Goal: Book appointment/travel/reservation

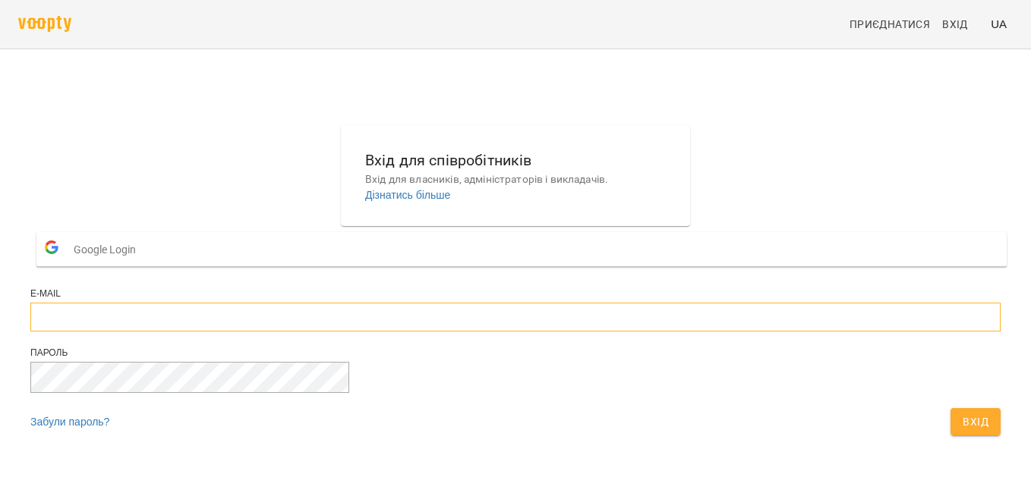
type input "**********"
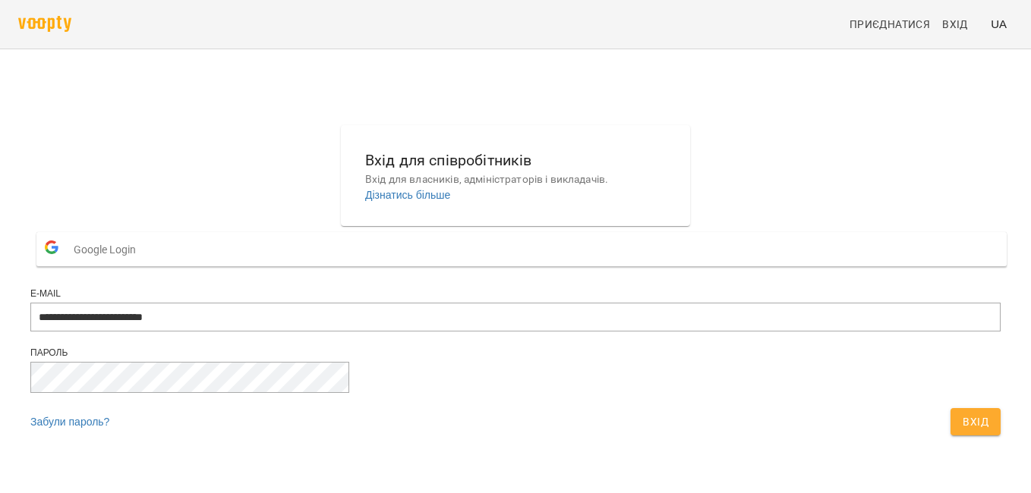
click at [962, 431] on span "Вхід" at bounding box center [975, 422] width 26 height 18
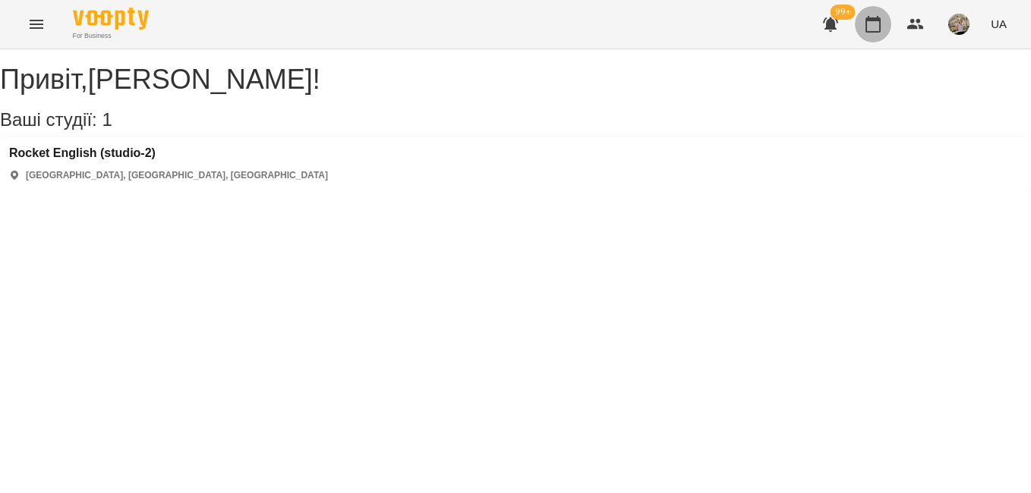
click at [870, 22] on icon "button" at bounding box center [873, 24] width 18 height 18
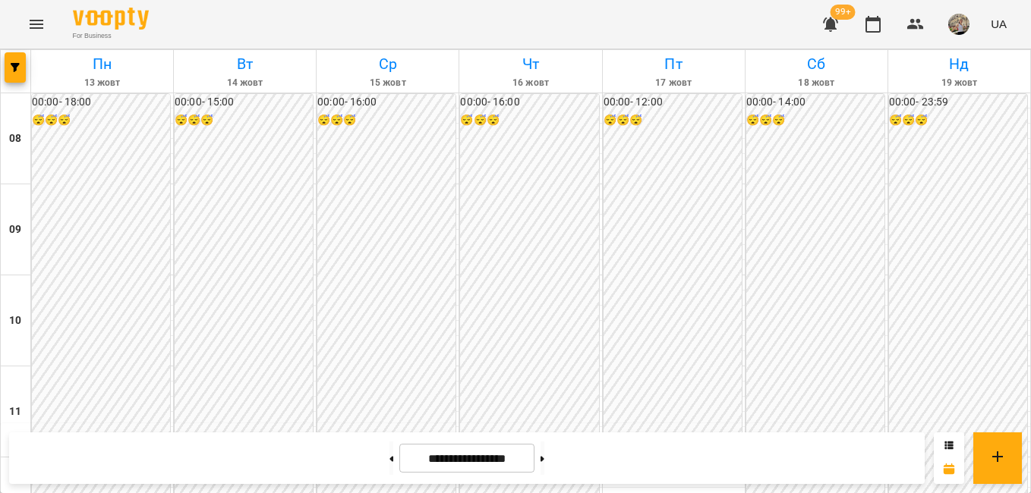
scroll to position [856, 0]
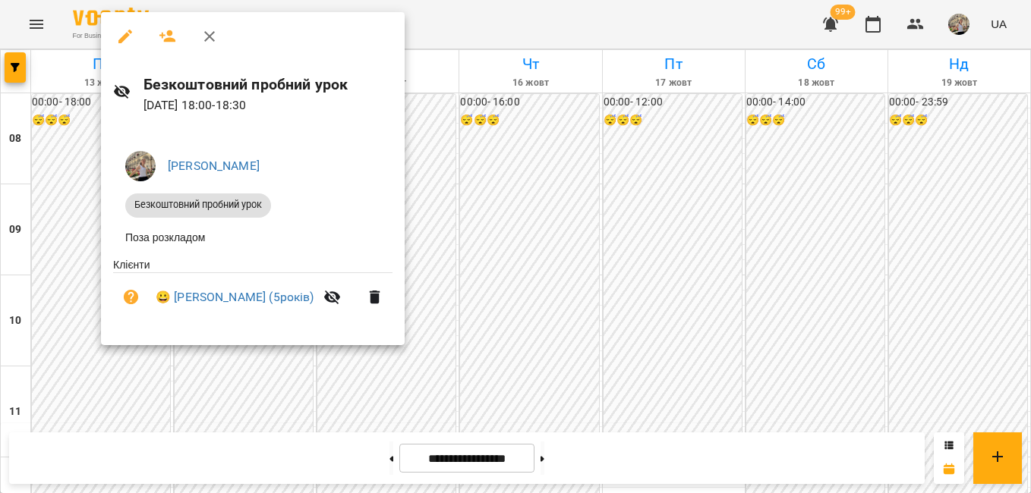
click at [267, 365] on div at bounding box center [515, 246] width 1031 height 493
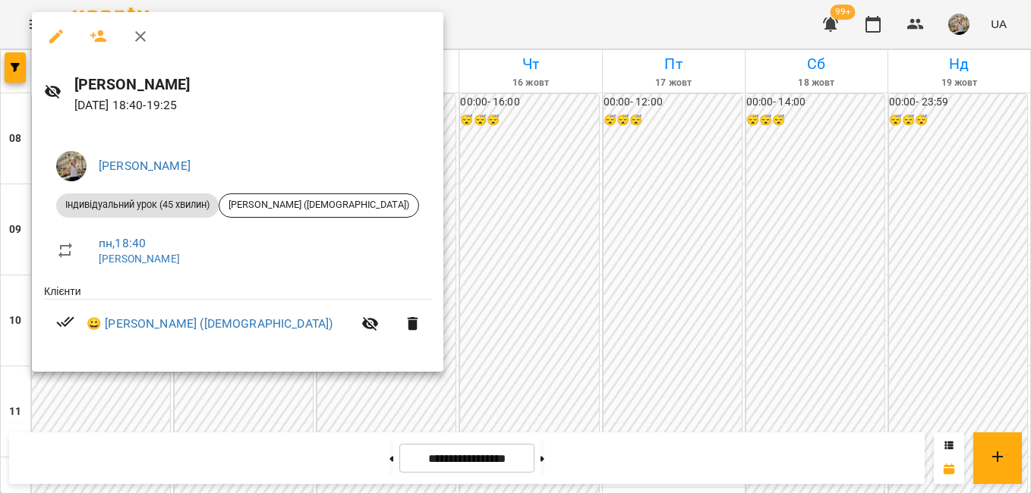
click at [143, 414] on div at bounding box center [515, 246] width 1031 height 493
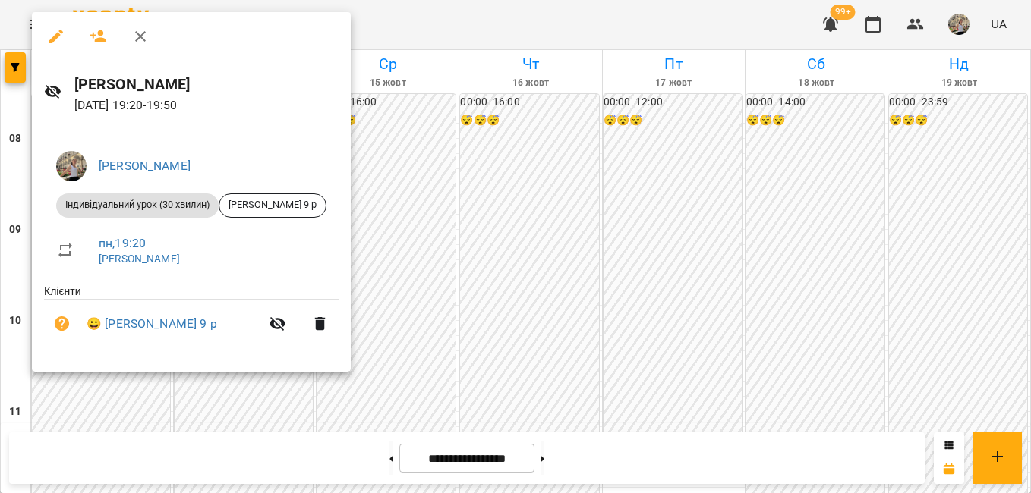
click at [223, 444] on div at bounding box center [515, 246] width 1031 height 493
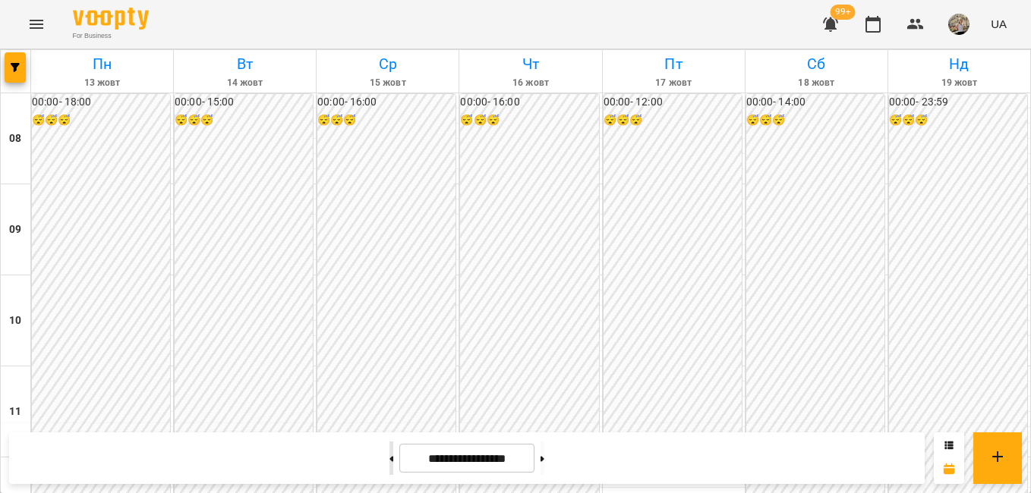
click at [389, 464] on button at bounding box center [391, 458] width 4 height 33
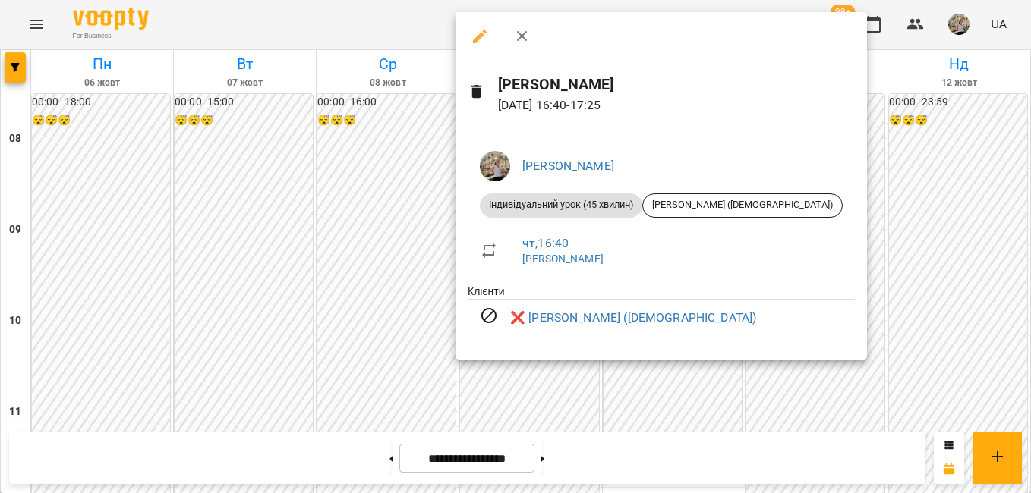
click at [895, 375] on div at bounding box center [515, 246] width 1031 height 493
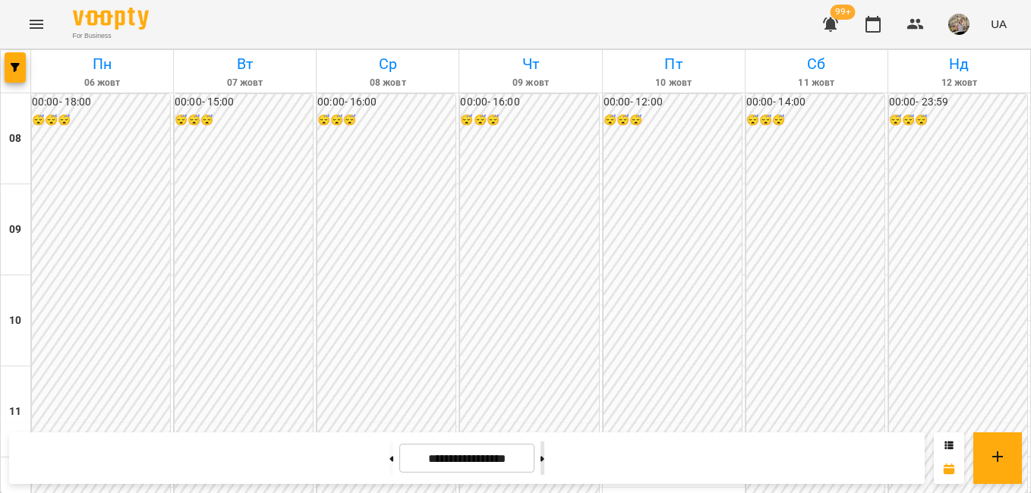
click at [544, 452] on button at bounding box center [542, 458] width 4 height 33
type input "**********"
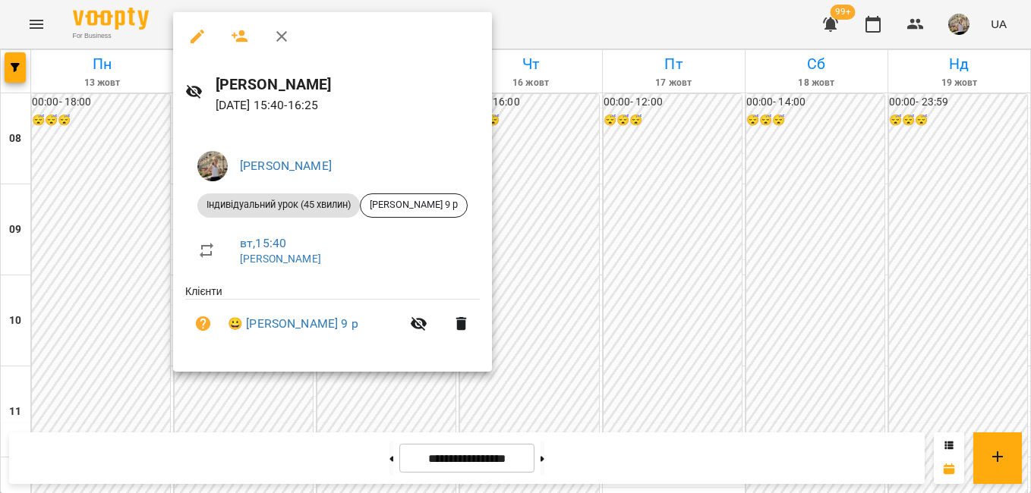
click at [559, 151] on div at bounding box center [515, 246] width 1031 height 493
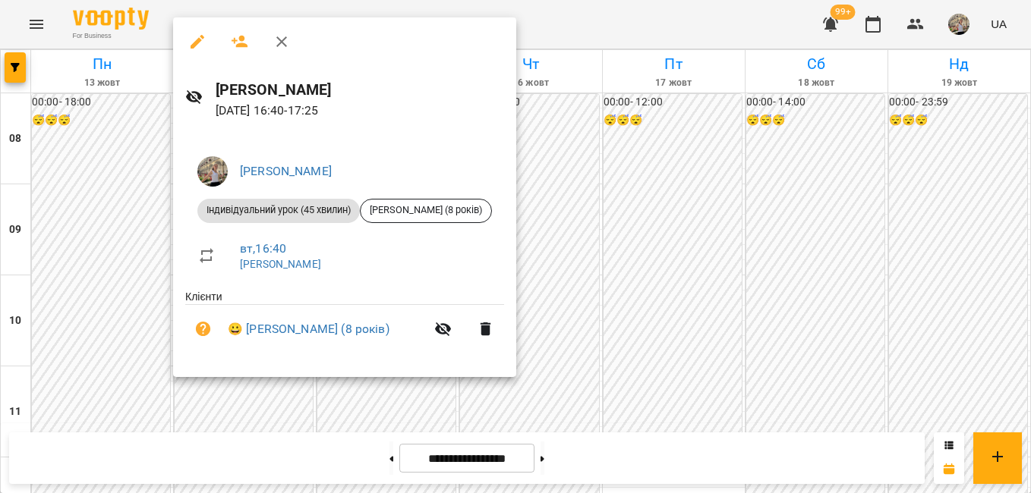
click at [213, 280] on li "вт , 16:40 [PERSON_NAME]" at bounding box center [344, 256] width 319 height 54
click at [212, 279] on li "вт , 16:40 [PERSON_NAME]" at bounding box center [344, 256] width 319 height 54
click at [128, 279] on div at bounding box center [515, 246] width 1031 height 493
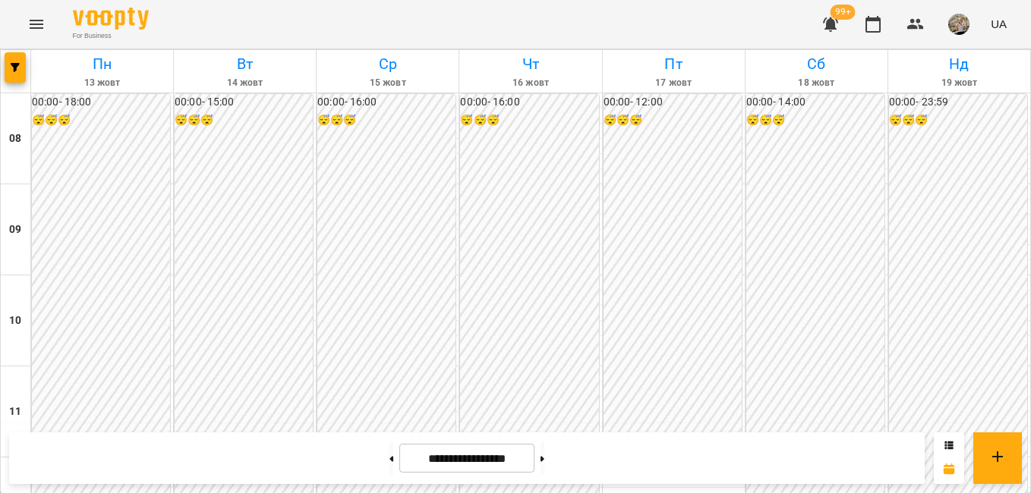
scroll to position [768, 0]
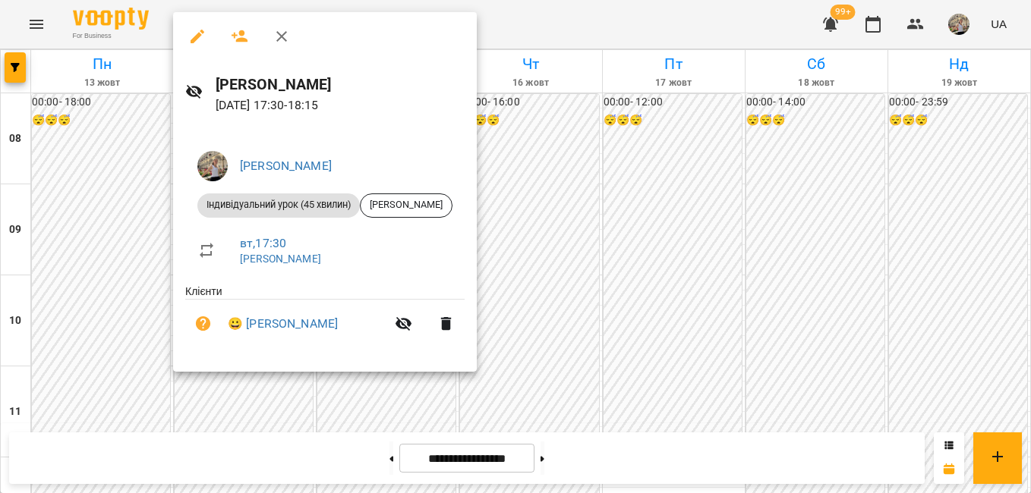
click at [331, 378] on div at bounding box center [515, 246] width 1031 height 493
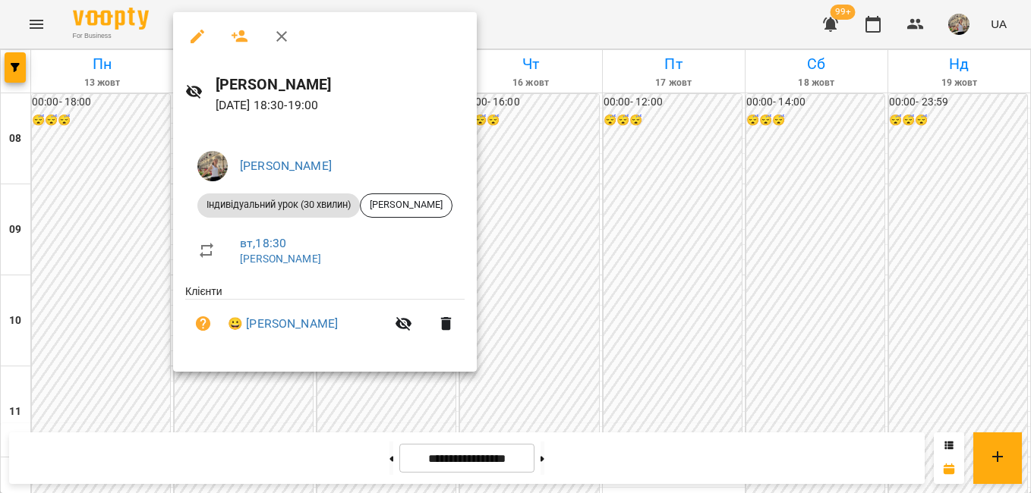
click at [65, 182] on div at bounding box center [515, 246] width 1031 height 493
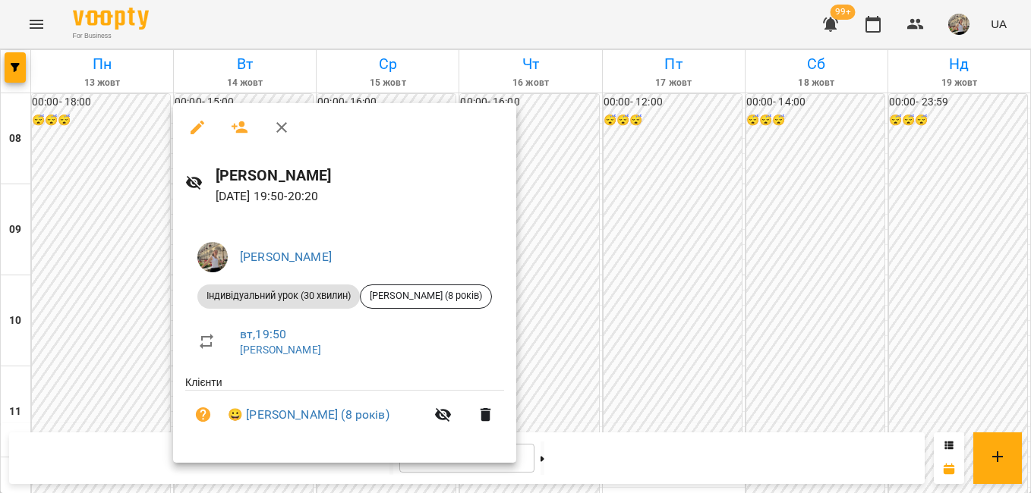
click at [726, 196] on div at bounding box center [515, 246] width 1031 height 493
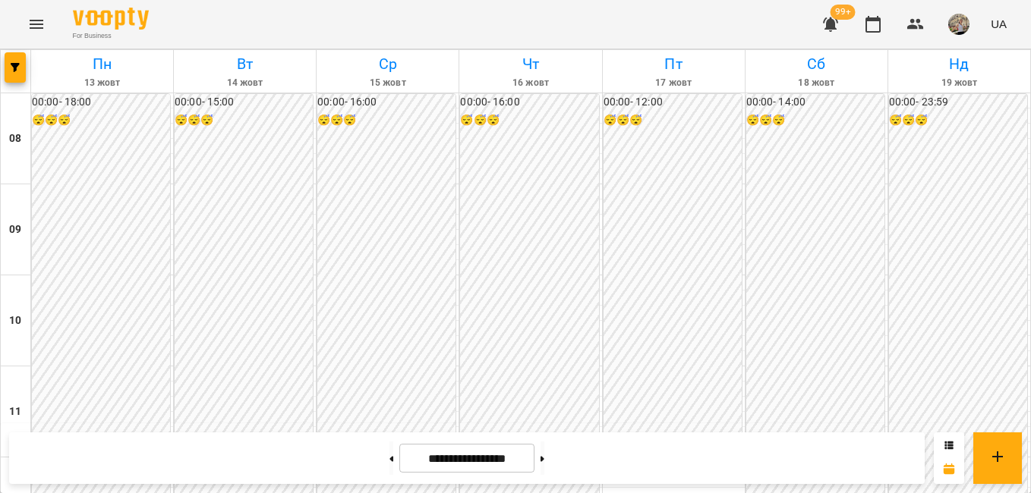
scroll to position [688, 0]
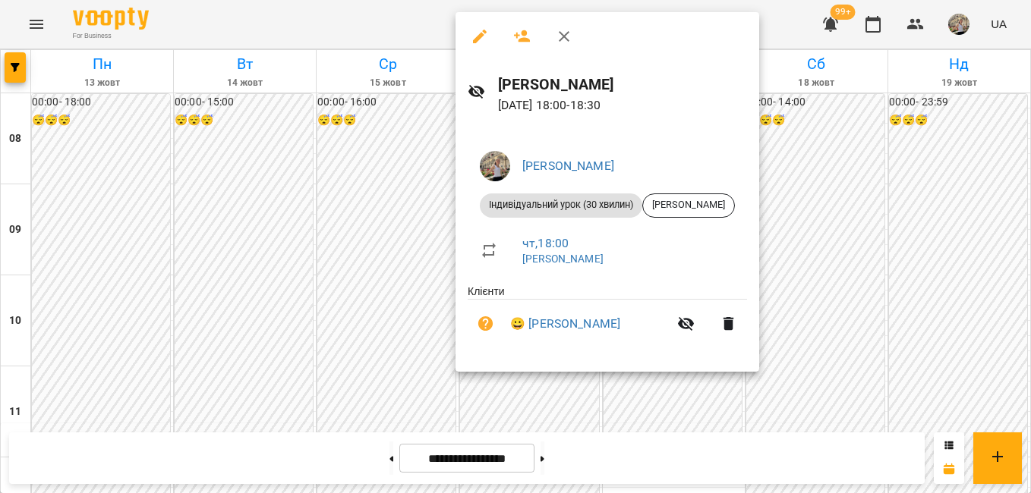
click at [335, 243] on div at bounding box center [515, 246] width 1031 height 493
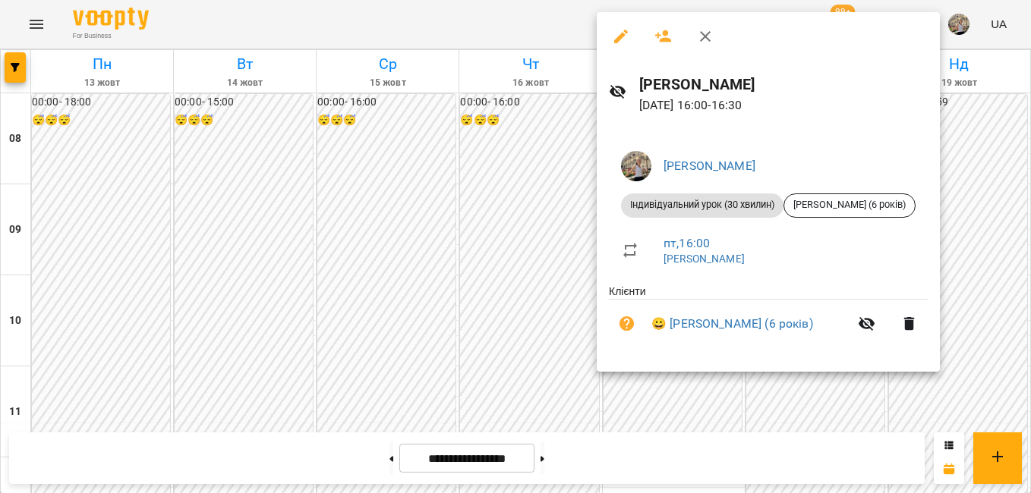
click at [549, 229] on div at bounding box center [515, 246] width 1031 height 493
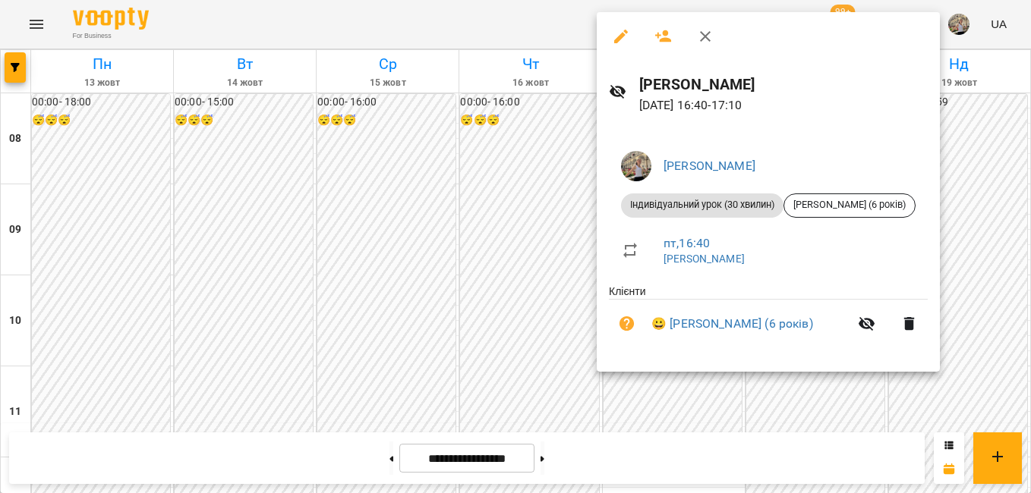
click at [581, 275] on div at bounding box center [515, 246] width 1031 height 493
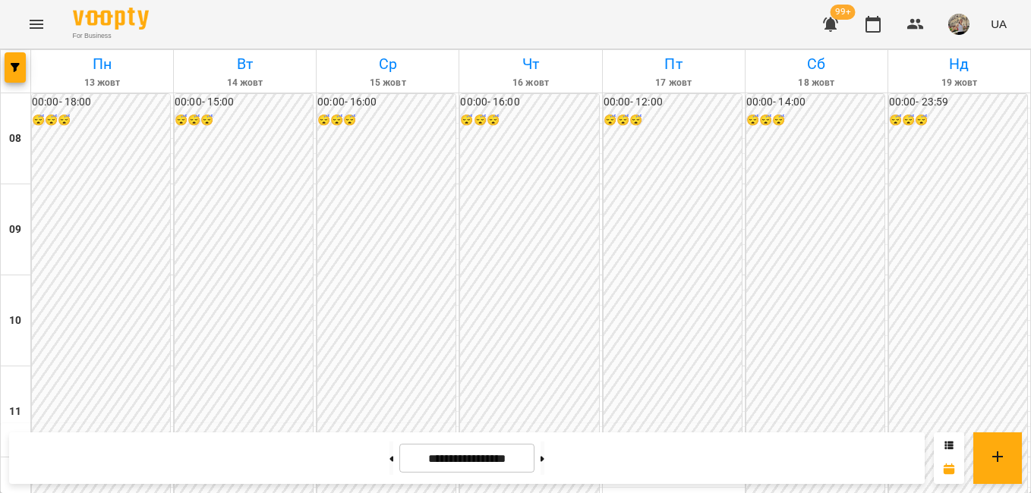
drag, startPoint x: 1030, startPoint y: 337, endPoint x: 990, endPoint y: 391, distance: 66.8
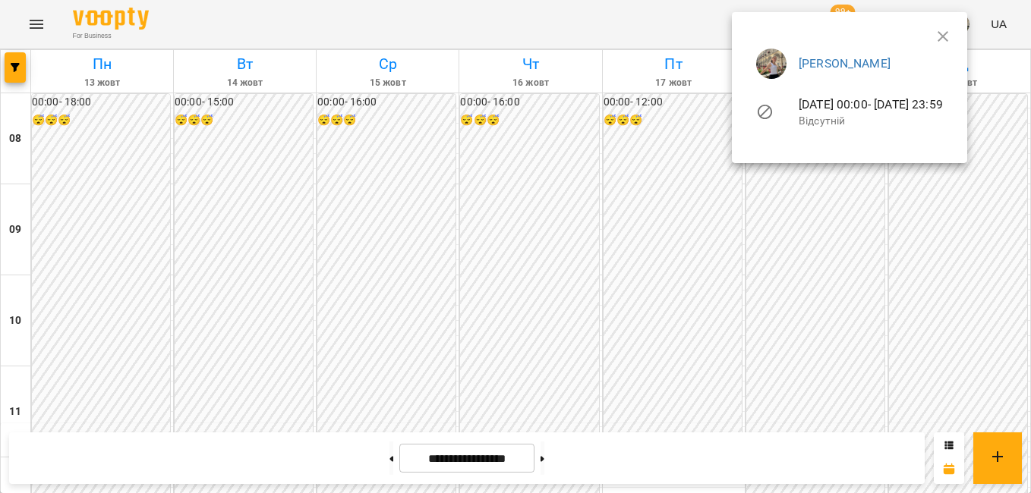
drag, startPoint x: 1029, startPoint y: 315, endPoint x: 1027, endPoint y: 332, distance: 16.9
drag, startPoint x: 1024, startPoint y: 335, endPoint x: 1016, endPoint y: 353, distance: 19.7
drag, startPoint x: 1016, startPoint y: 353, endPoint x: 702, endPoint y: 258, distance: 328.2
click at [702, 258] on div at bounding box center [515, 246] width 1031 height 493
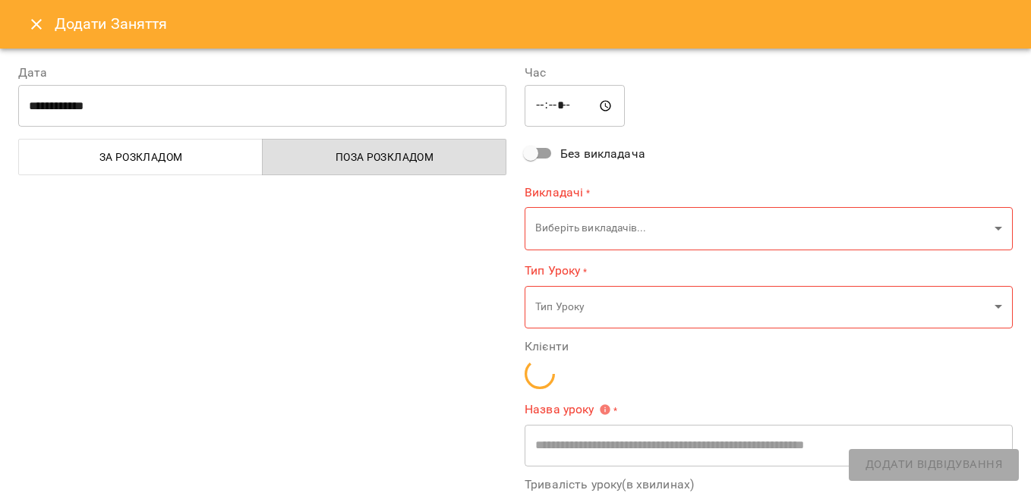
type input "**********"
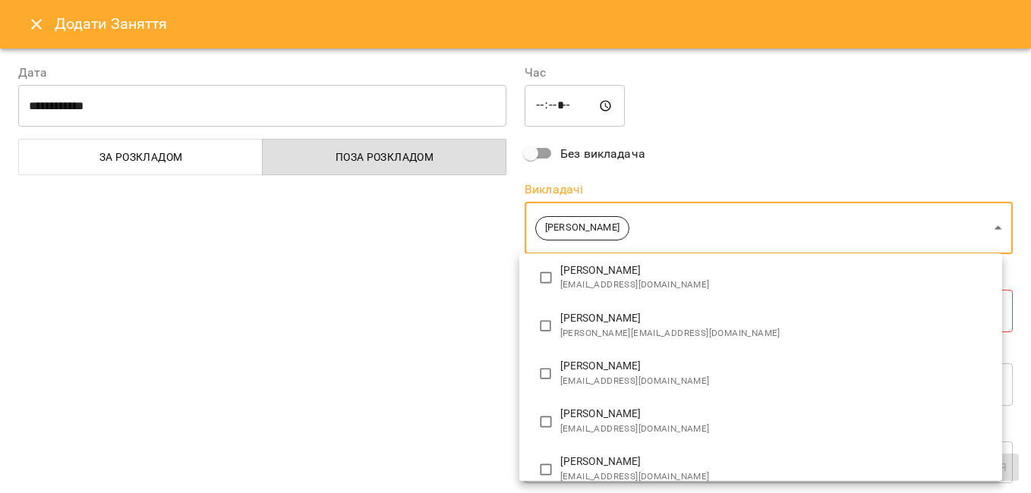
scroll to position [961, 0]
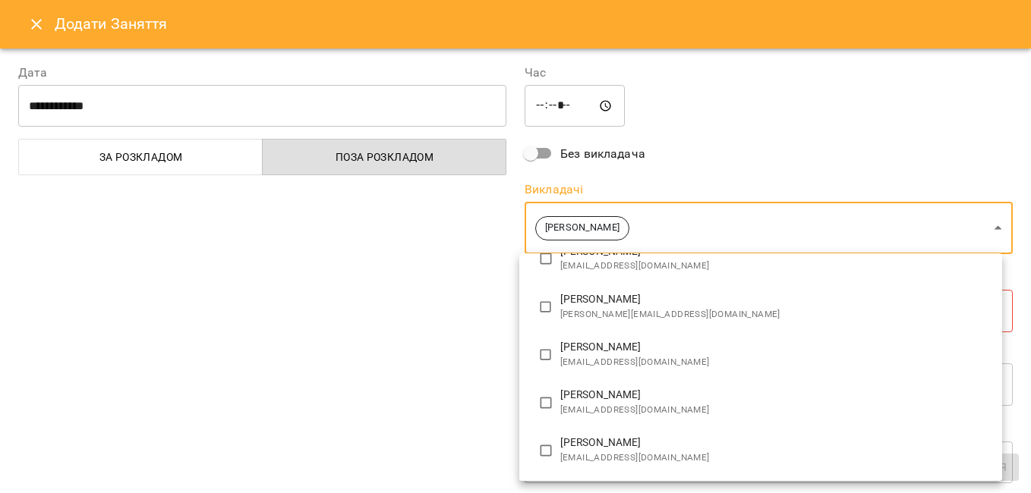
click at [295, 283] on div at bounding box center [515, 246] width 1031 height 493
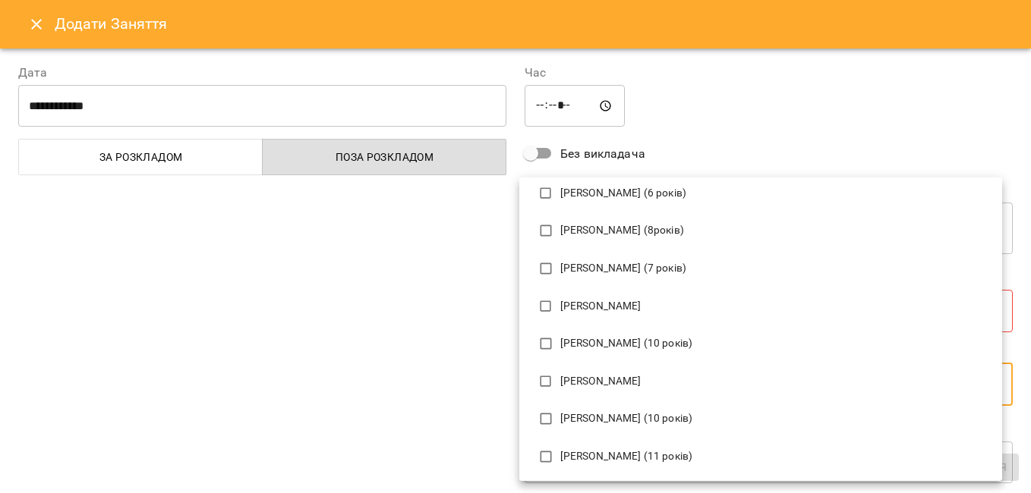
scroll to position [3631, 0]
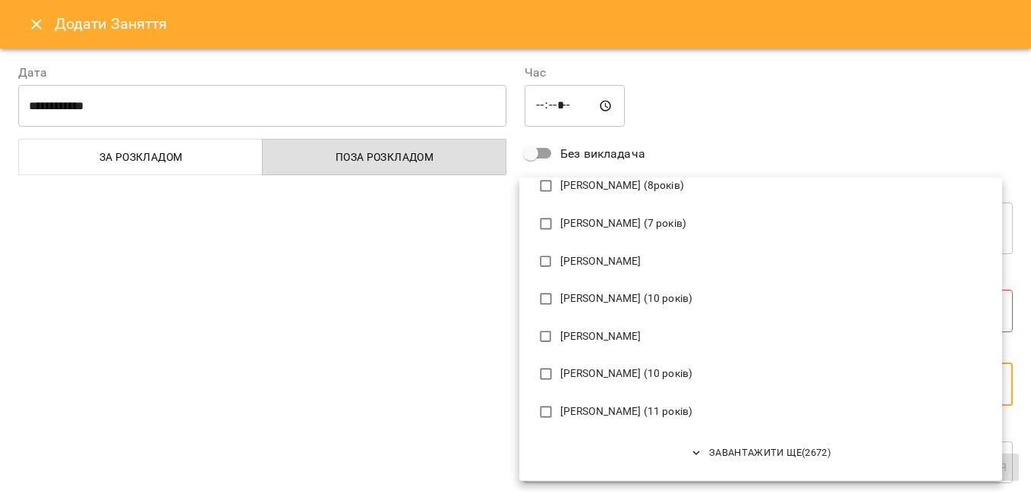
click at [345, 367] on div at bounding box center [515, 246] width 1031 height 493
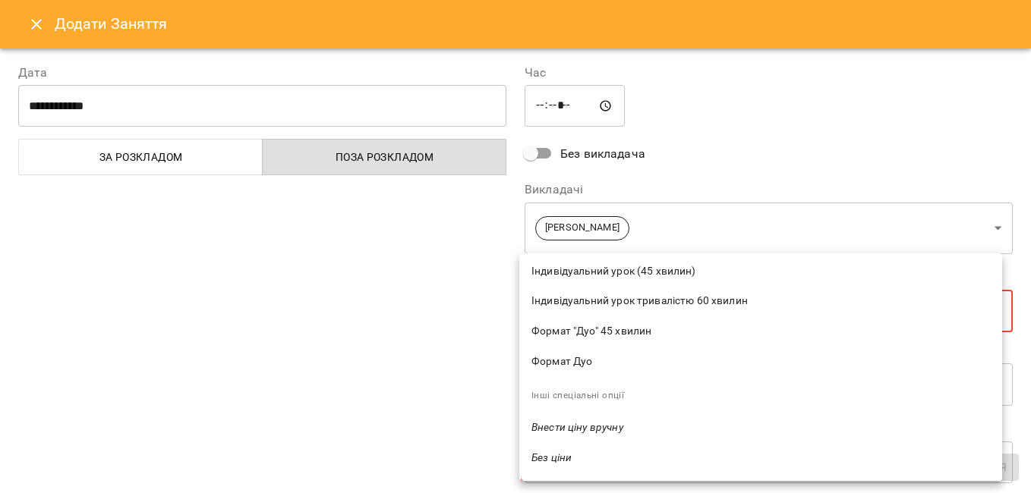
scroll to position [266, 0]
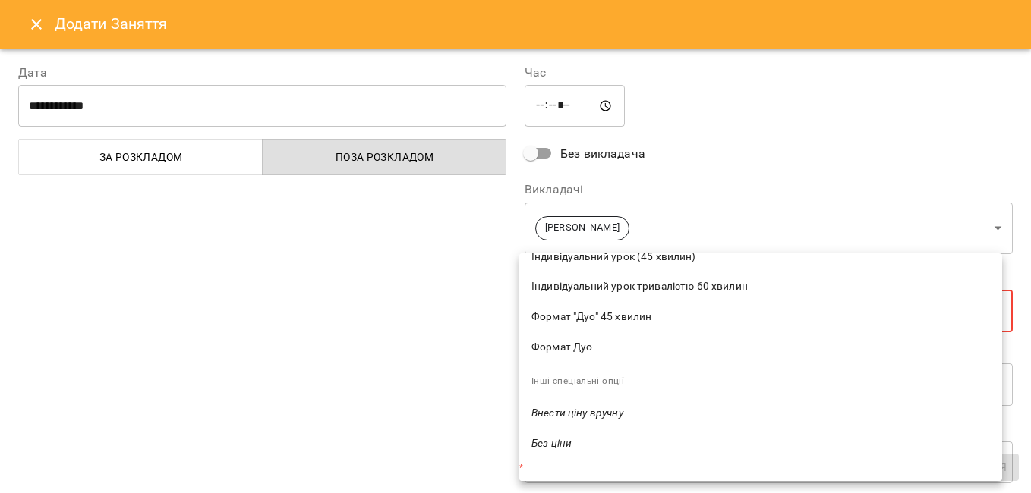
click at [374, 388] on div at bounding box center [515, 246] width 1031 height 493
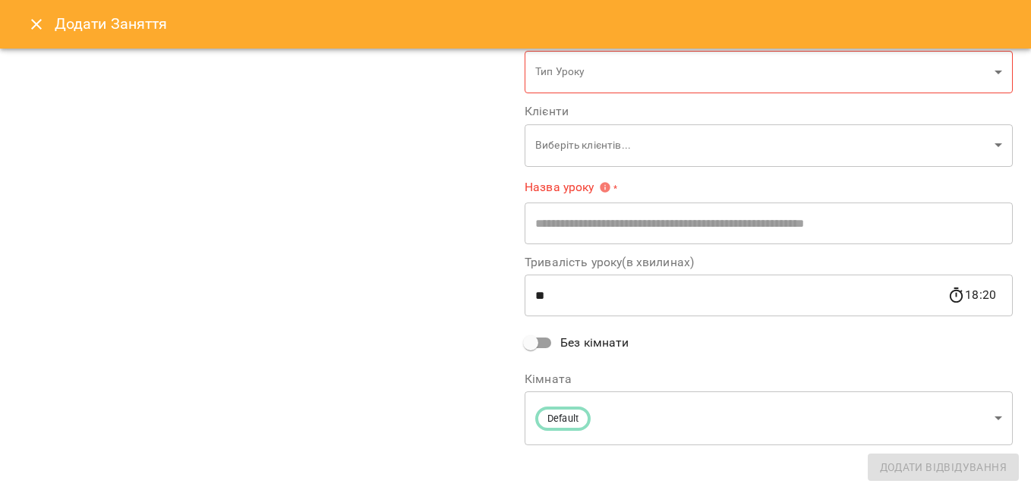
scroll to position [243, 0]
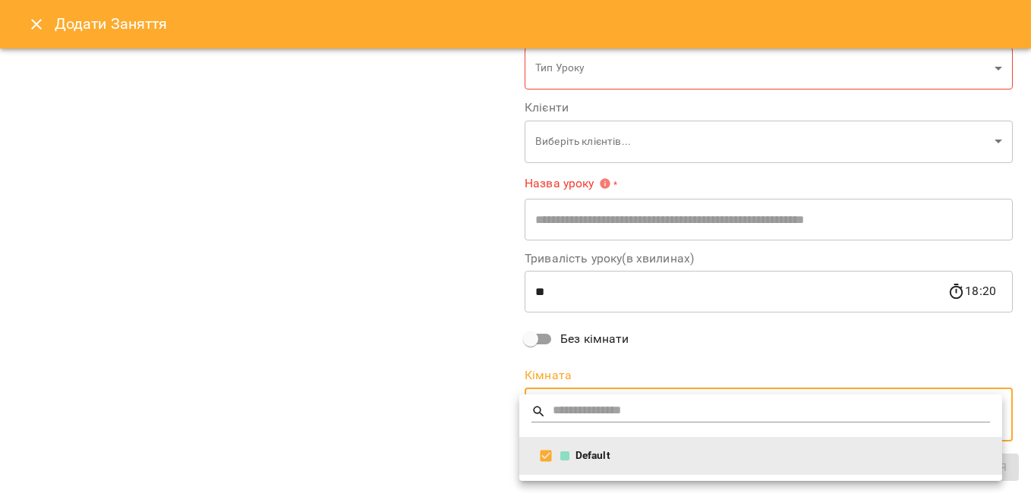
click at [328, 427] on div at bounding box center [515, 246] width 1031 height 493
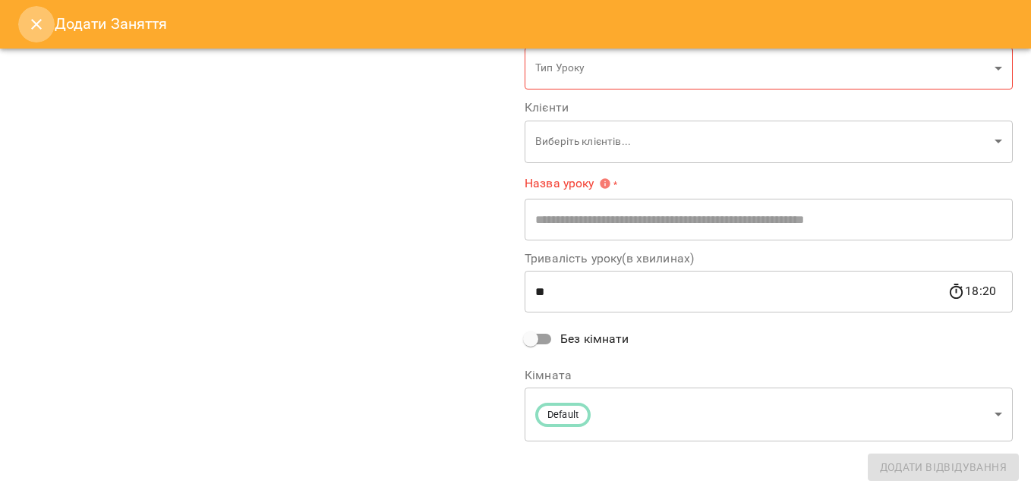
click at [29, 20] on icon "Close" at bounding box center [36, 24] width 18 height 18
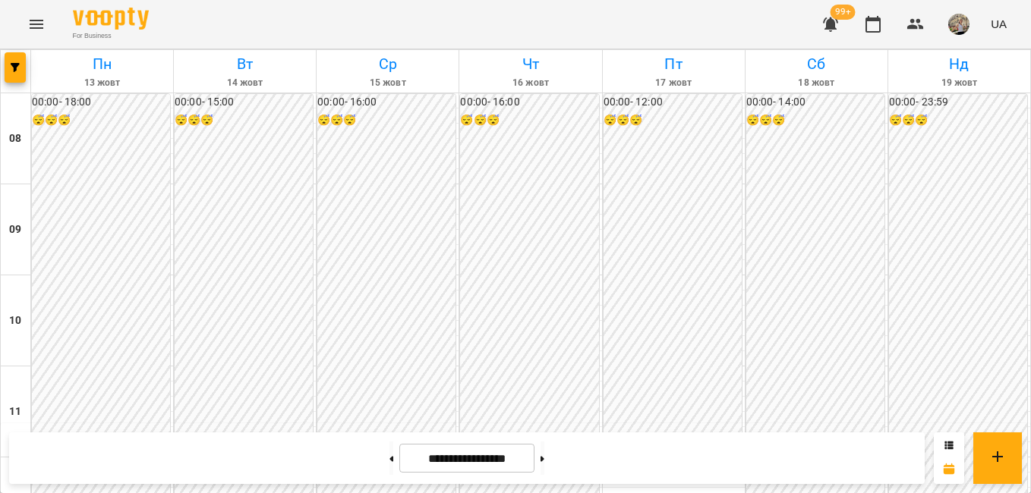
scroll to position [812, 0]
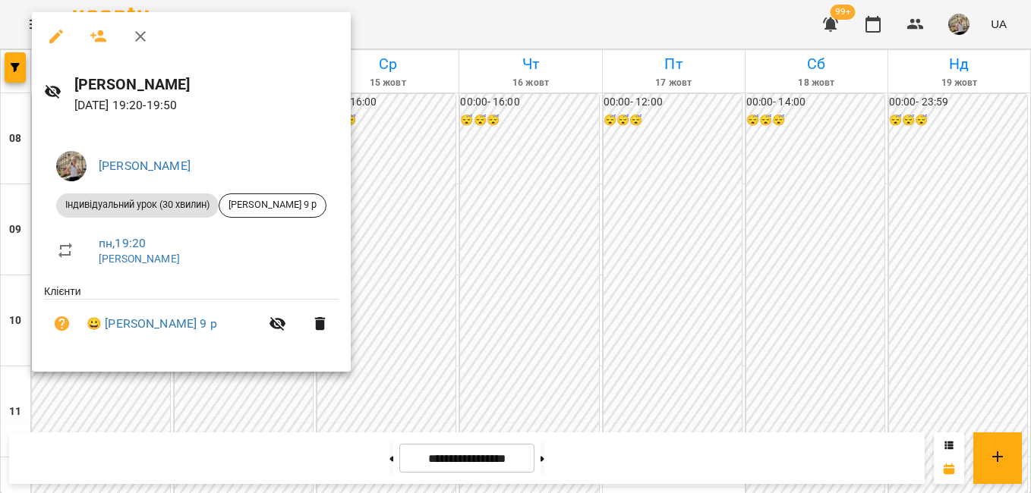
click at [92, 451] on div at bounding box center [515, 246] width 1031 height 493
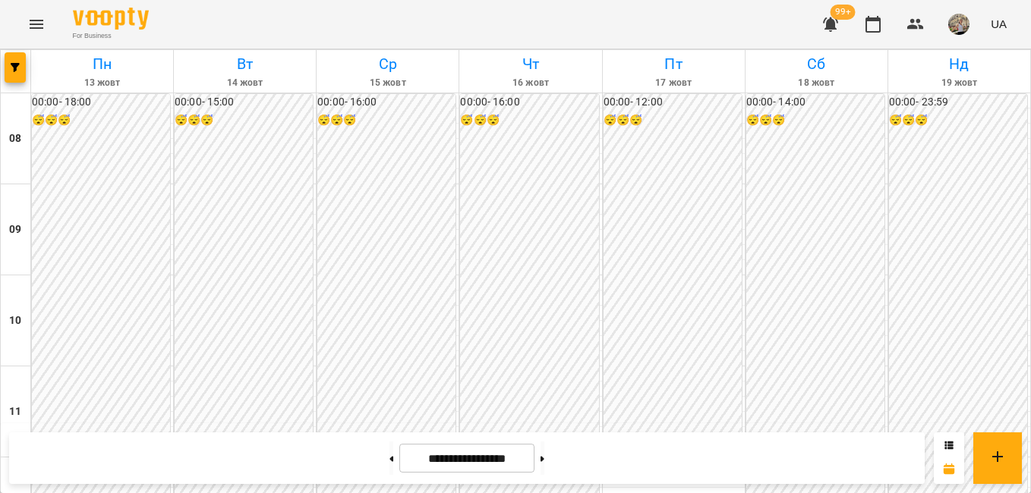
scroll to position [581, 0]
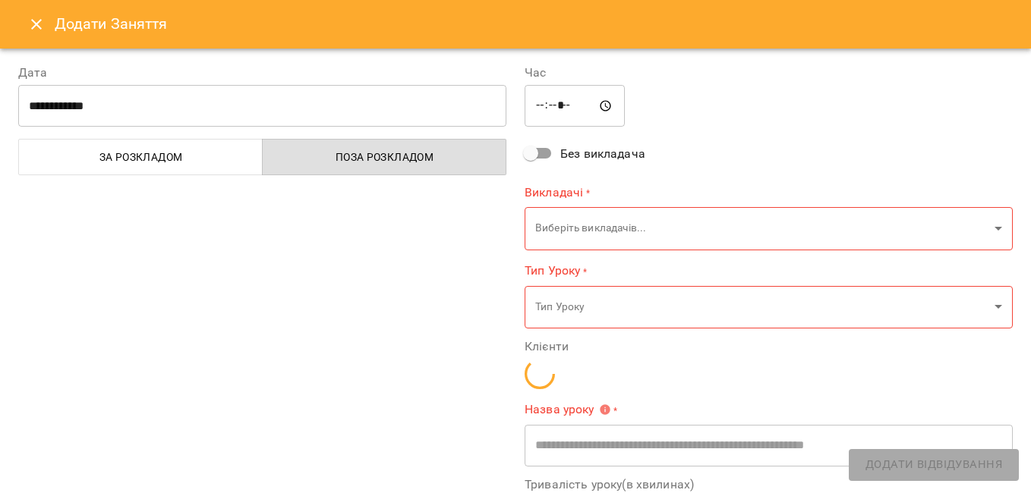
type input "**********"
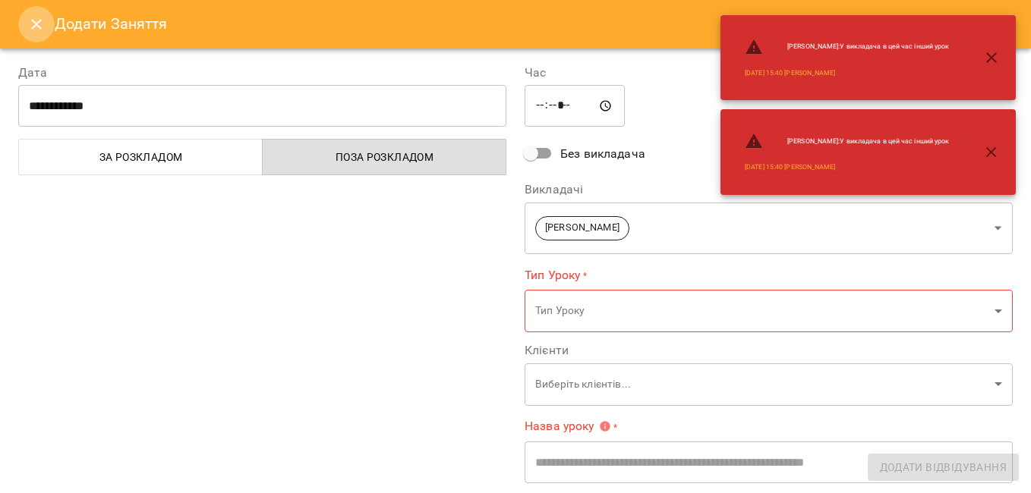
click at [39, 21] on icon "Close" at bounding box center [36, 24] width 11 height 11
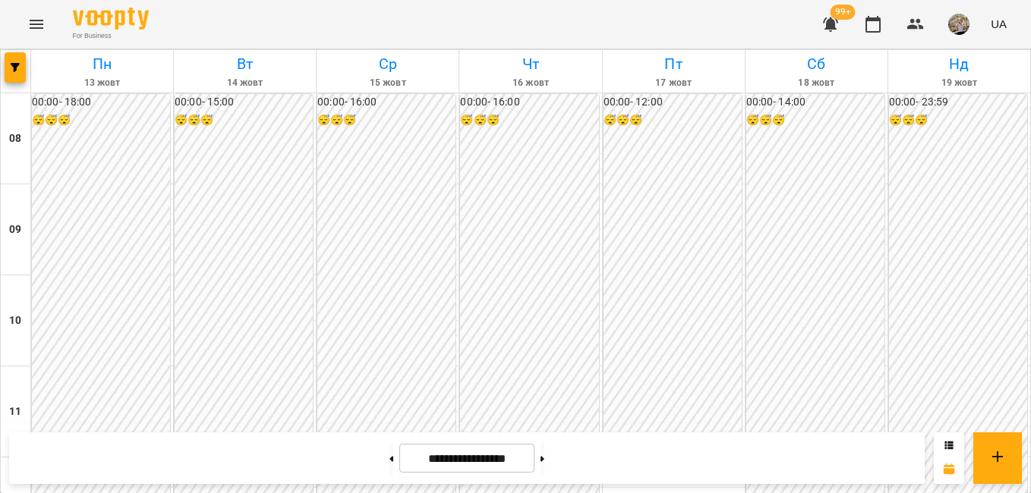
scroll to position [810, 0]
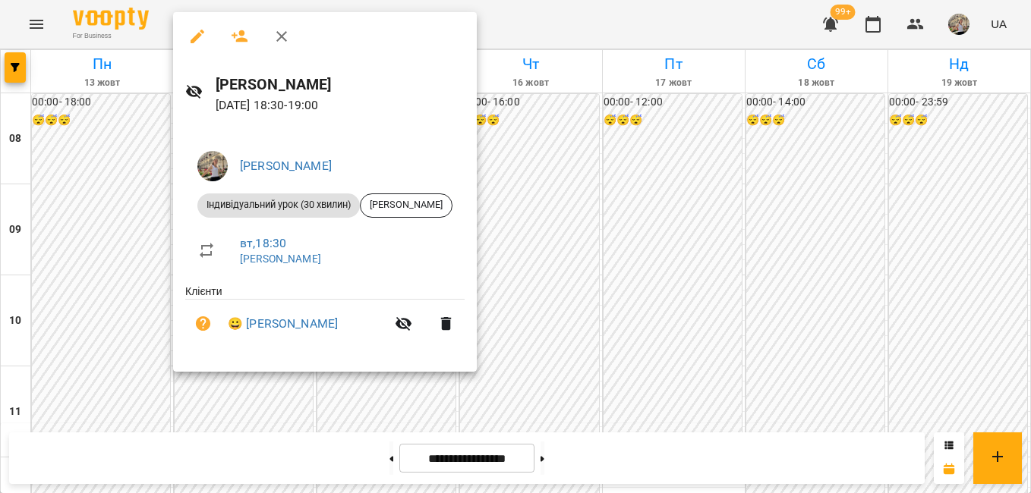
click at [142, 397] on div at bounding box center [515, 246] width 1031 height 493
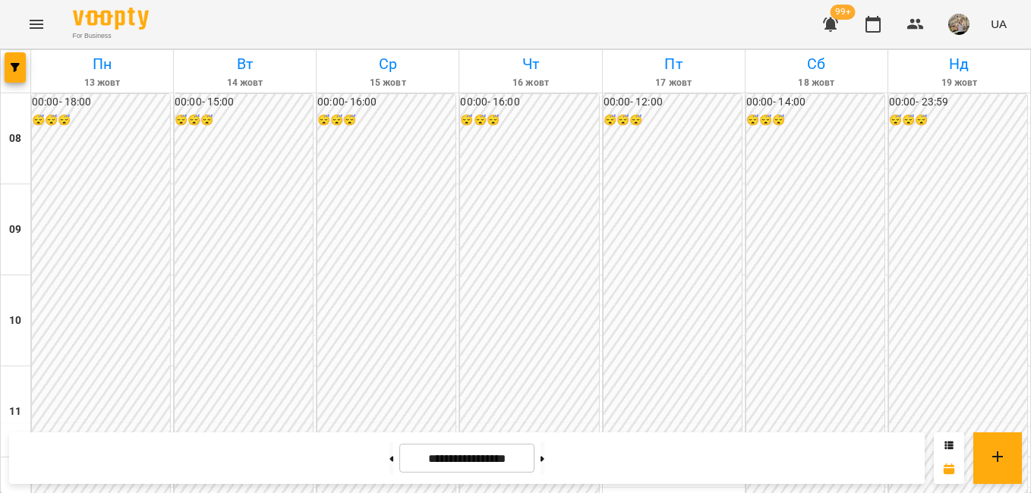
scroll to position [637, 0]
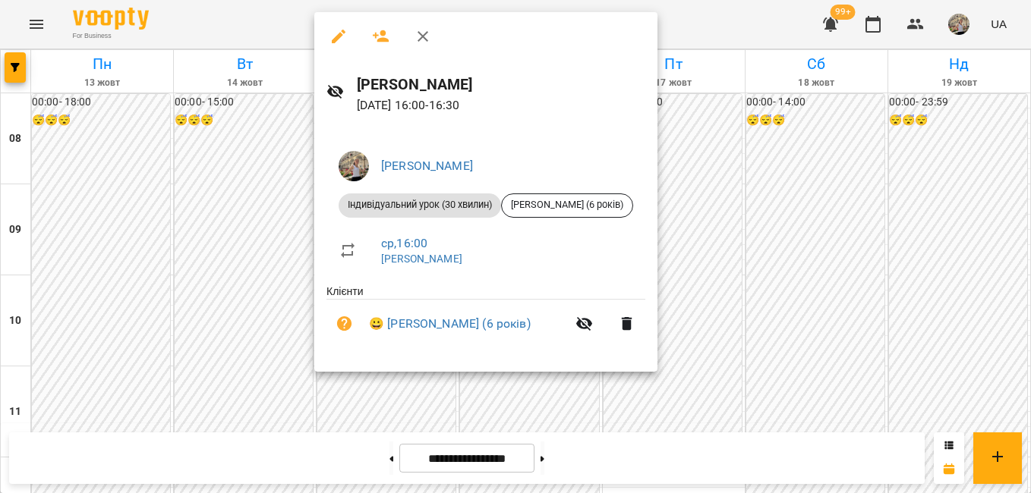
click at [252, 279] on div at bounding box center [515, 246] width 1031 height 493
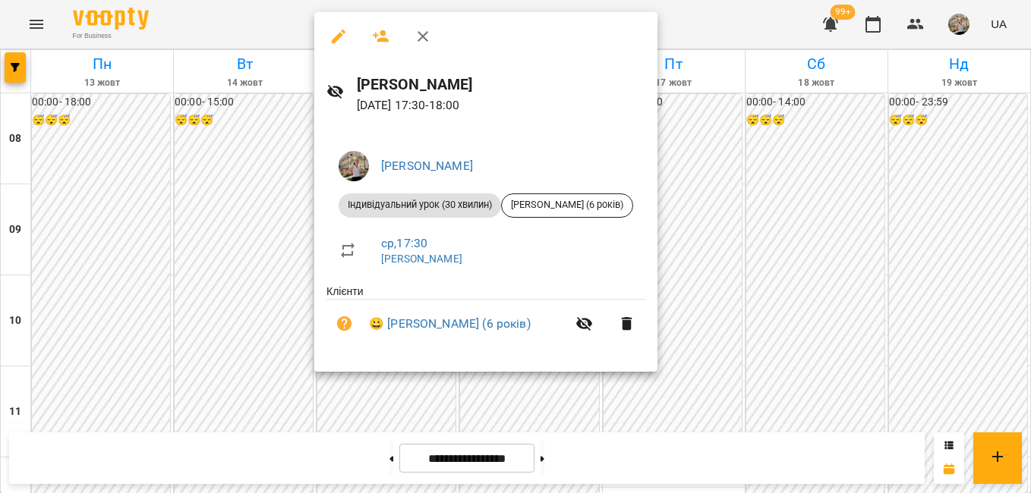
click at [271, 336] on div at bounding box center [515, 246] width 1031 height 493
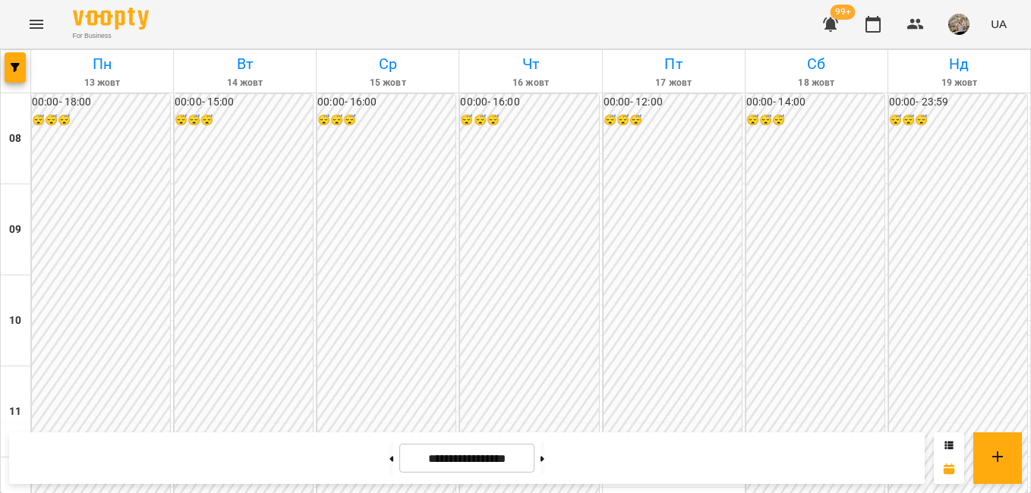
scroll to position [798, 0]
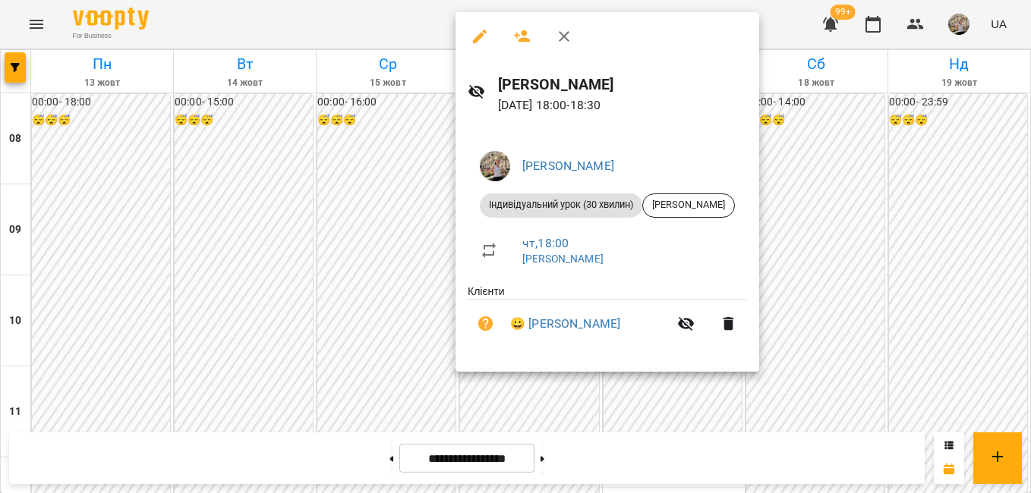
click at [442, 233] on div at bounding box center [515, 246] width 1031 height 493
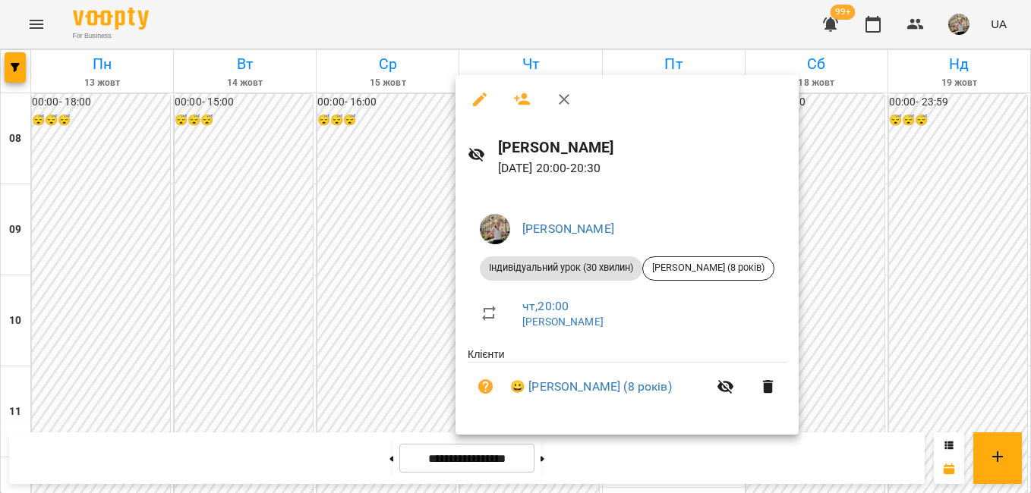
click at [423, 313] on div at bounding box center [515, 246] width 1031 height 493
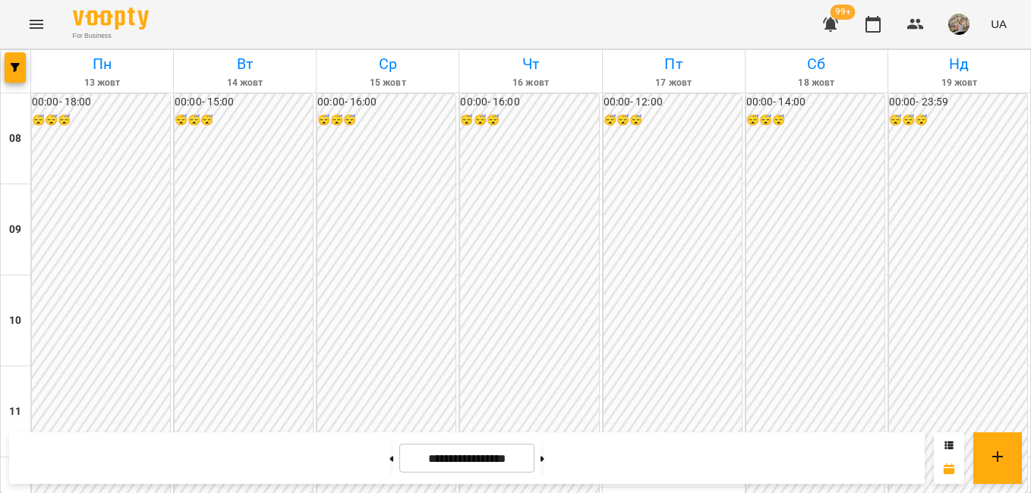
scroll to position [617, 0]
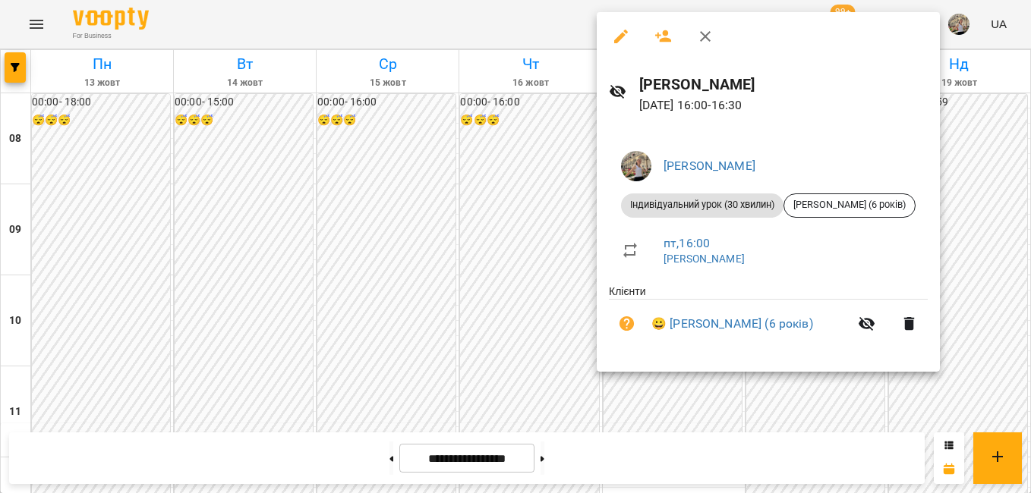
click at [522, 209] on div at bounding box center [515, 246] width 1031 height 493
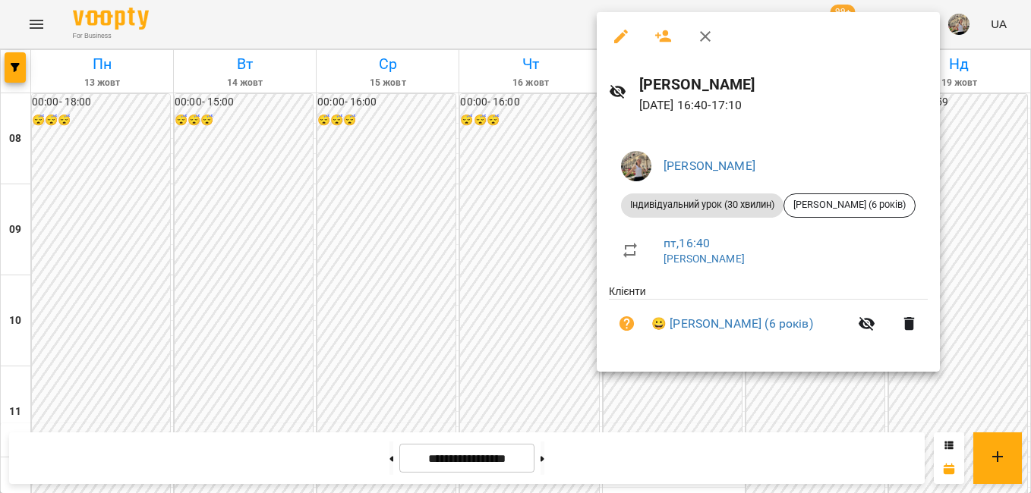
click at [477, 242] on div at bounding box center [515, 246] width 1031 height 493
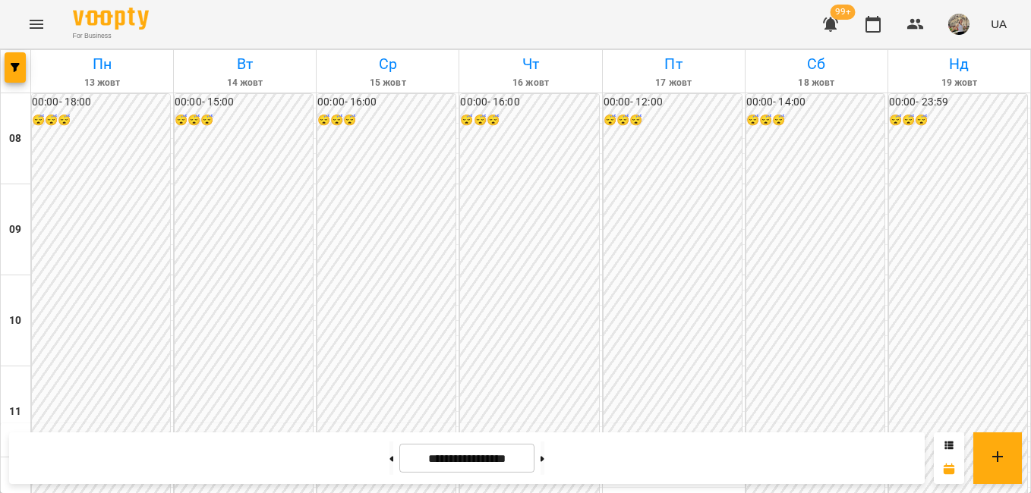
scroll to position [859, 0]
